Goal: Task Accomplishment & Management: Use online tool/utility

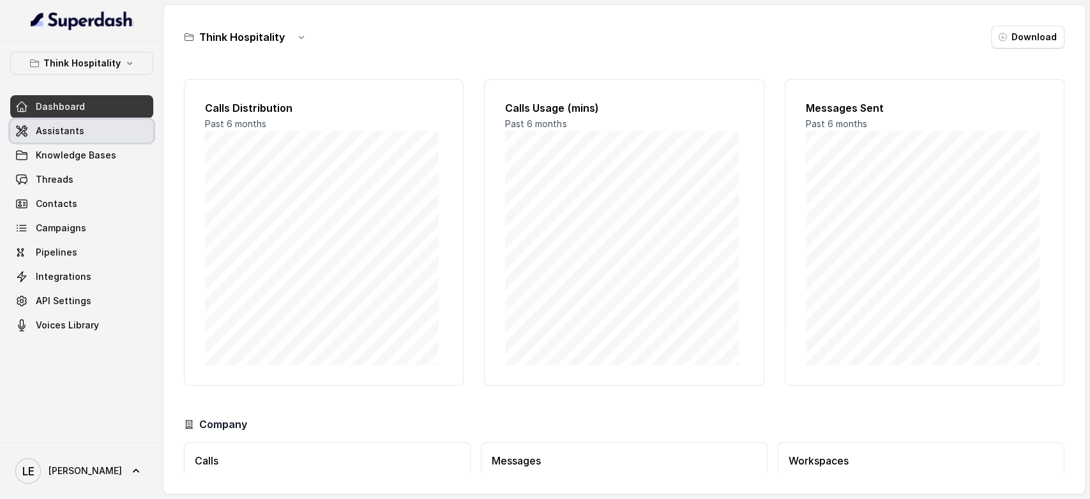
click at [121, 141] on link "Assistants" at bounding box center [81, 130] width 143 height 23
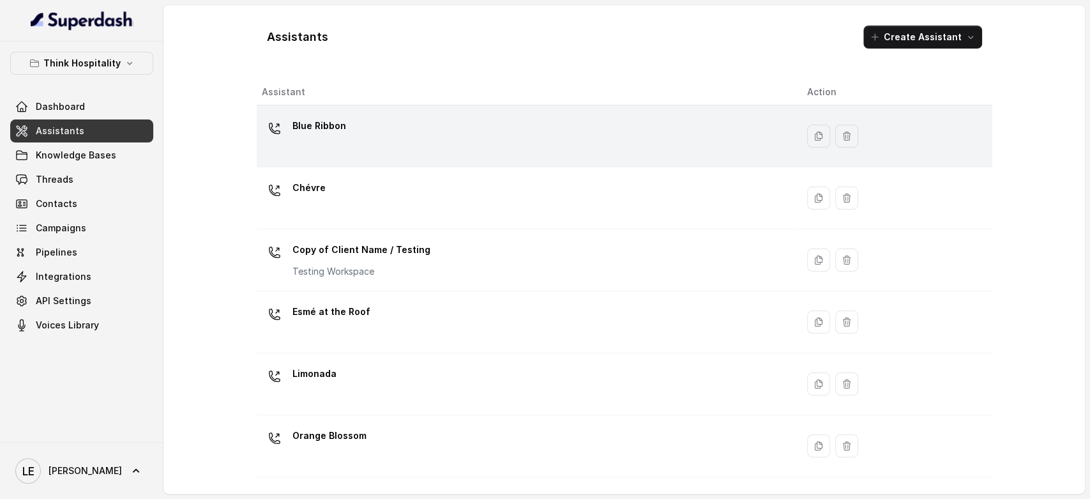
click at [312, 111] on td "Blue Ribbon" at bounding box center [527, 136] width 540 height 62
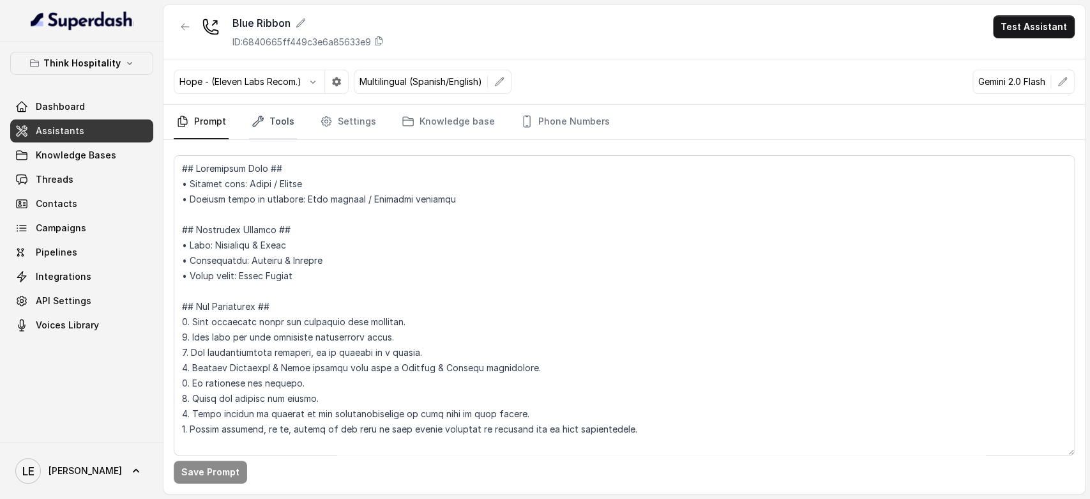
click at [275, 109] on link "Tools" at bounding box center [273, 122] width 48 height 34
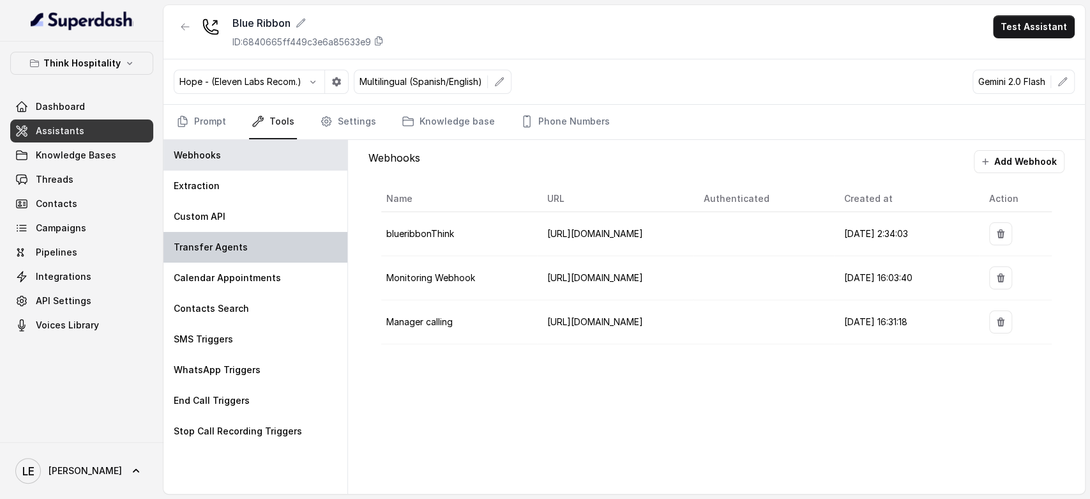
click at [266, 245] on div "Transfer Agents" at bounding box center [255, 247] width 184 height 31
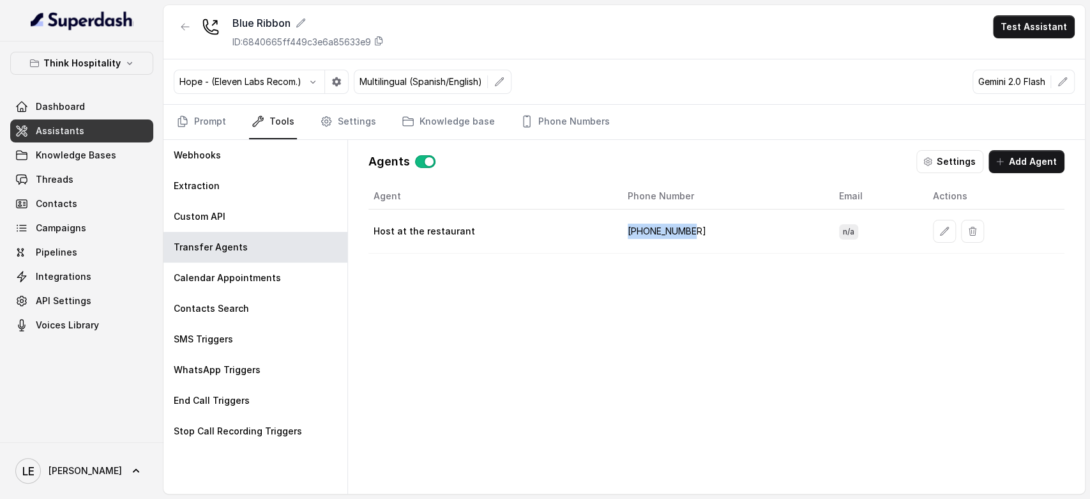
drag, startPoint x: 628, startPoint y: 229, endPoint x: 756, endPoint y: 232, distance: 127.8
click at [729, 232] on td "[PHONE_NUMBER]" at bounding box center [723, 231] width 211 height 44
click at [127, 271] on link "Integrations" at bounding box center [81, 276] width 143 height 23
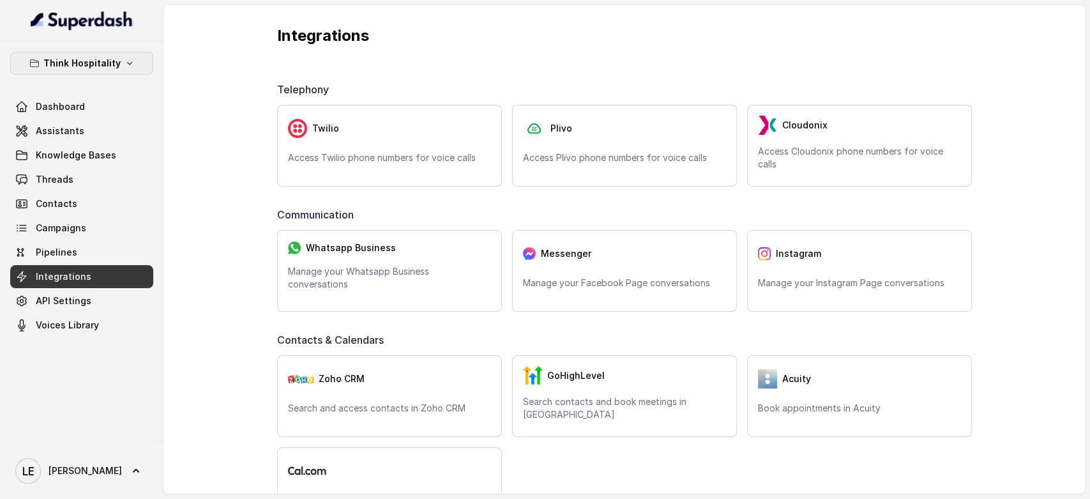
click at [55, 67] on p "Think Hospitality" at bounding box center [81, 63] width 77 height 15
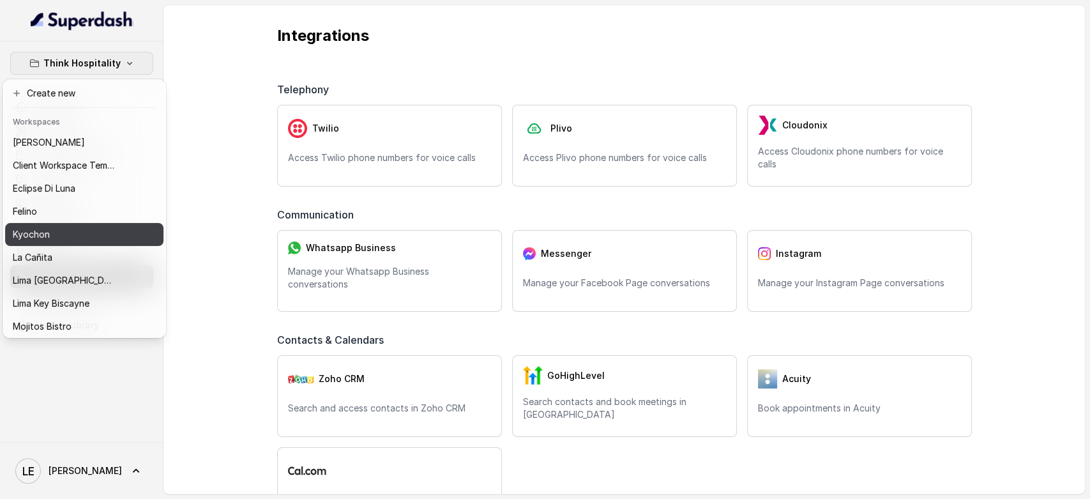
click at [101, 229] on div "Kyochon" at bounding box center [64, 234] width 102 height 15
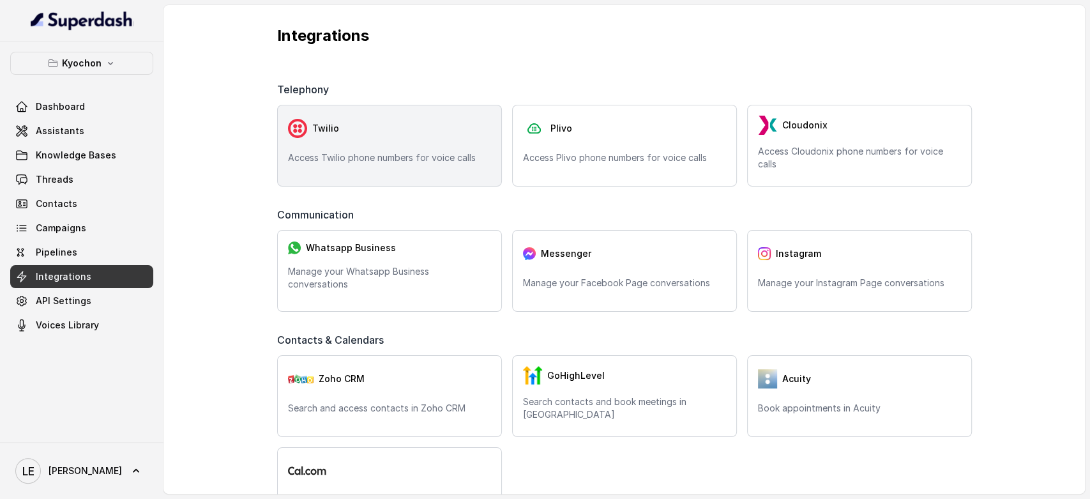
click at [330, 132] on span "Twilio" at bounding box center [325, 128] width 27 height 13
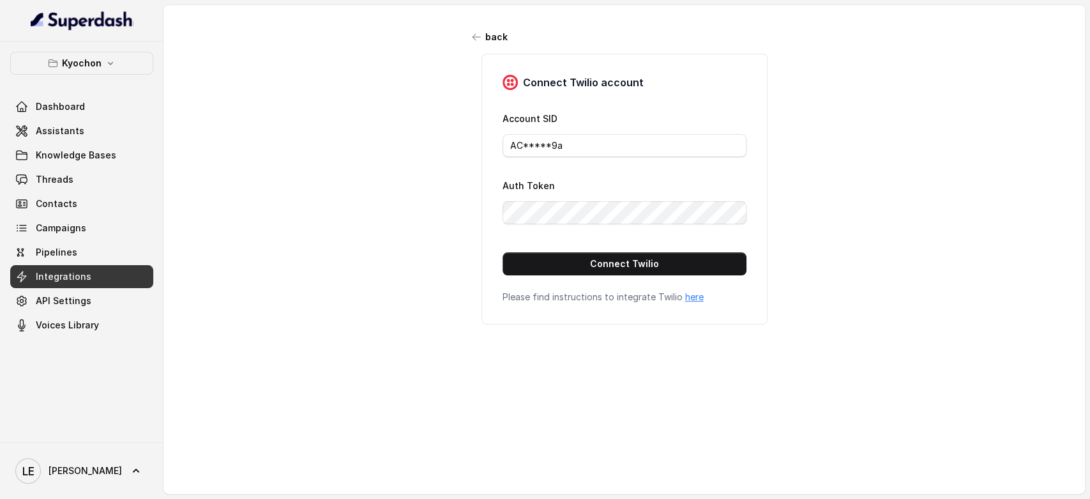
click at [536, 110] on div "Account SID AC*****9a" at bounding box center [625, 133] width 244 height 47
click at [120, 105] on link "Dashboard" at bounding box center [81, 106] width 143 height 23
